Goal: Navigation & Orientation: Find specific page/section

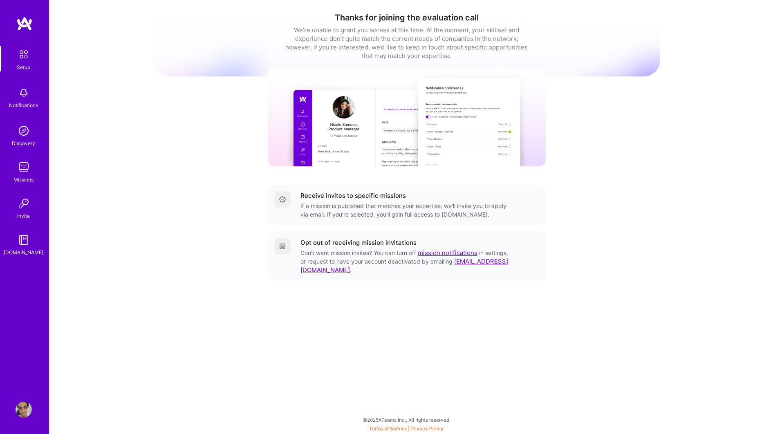
click at [20, 413] on img at bounding box center [24, 410] width 16 height 16
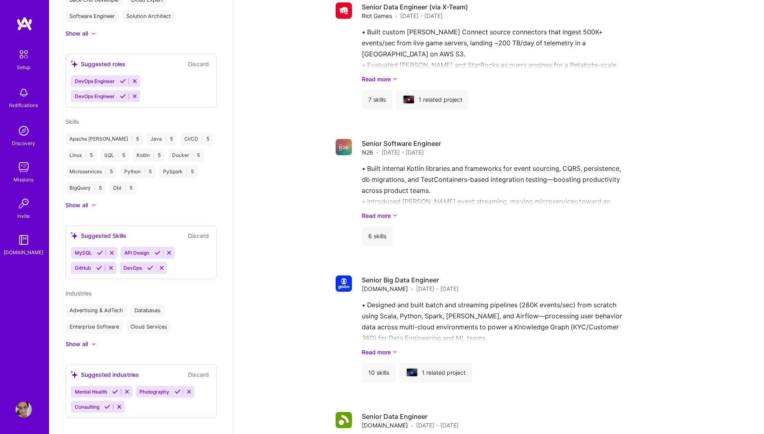
scroll to position [691, 0]
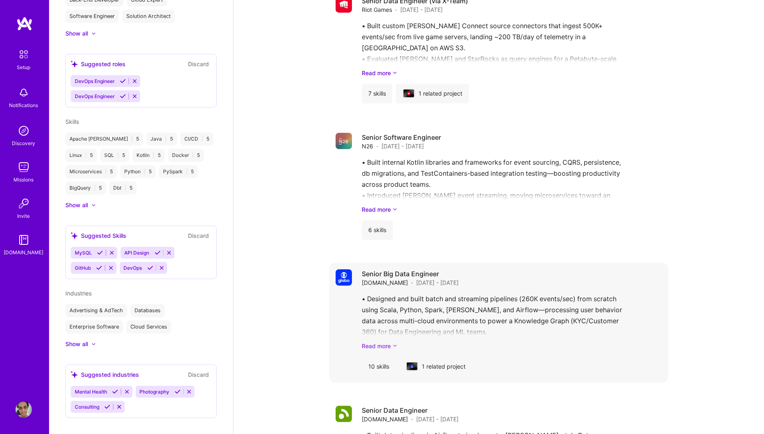
click at [373, 342] on link "Read more" at bounding box center [512, 346] width 300 height 9
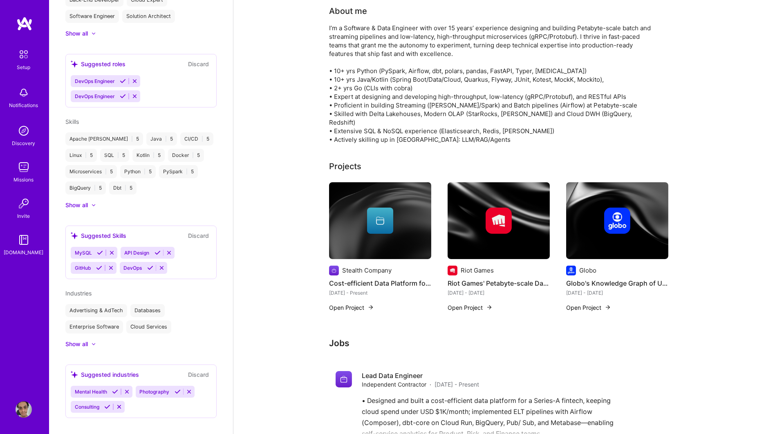
scroll to position [174, 0]
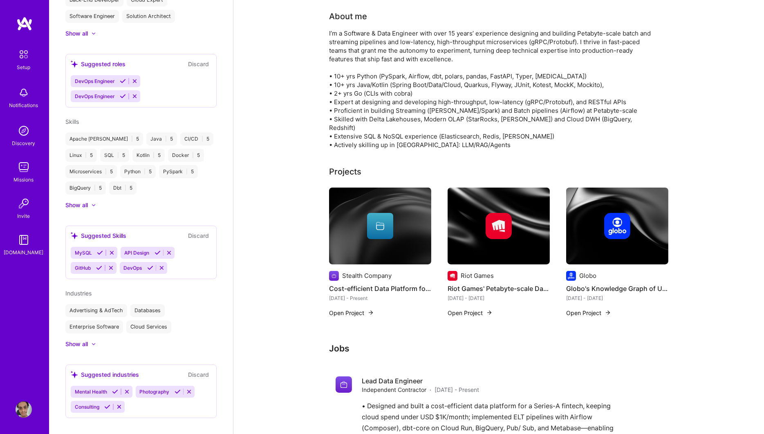
click at [591, 309] on button "Open Project" at bounding box center [588, 313] width 45 height 9
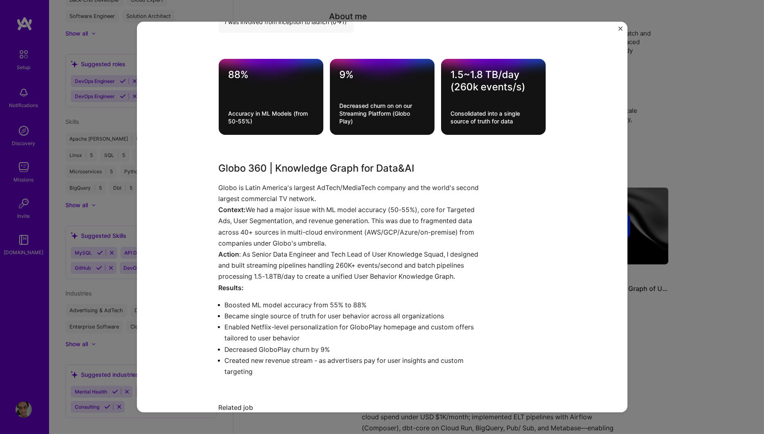
scroll to position [310, 0]
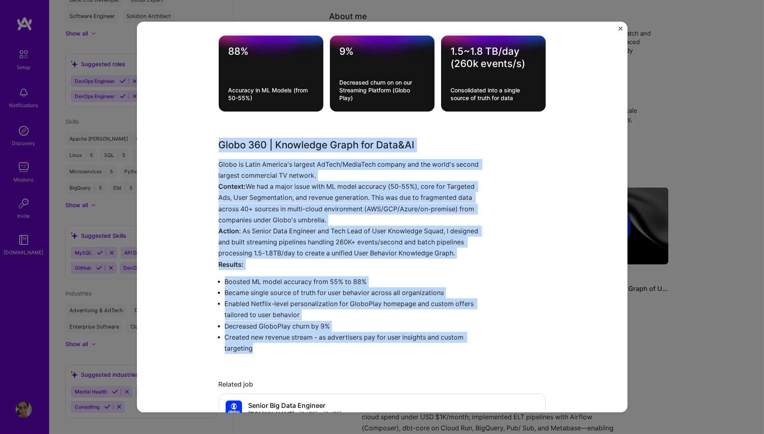
drag, startPoint x: 265, startPoint y: 361, endPoint x: 220, endPoint y: 150, distance: 215.3
click at [220, 150] on div "Globo 360 | Knowledge Graph for Data&AI Globo is Latin America's largest AdTech…" at bounding box center [352, 246] width 266 height 216
copy div "Globo 360 | Knowledge Graph for Data&AI Globo is Latin America's largest AdTech…"
